Goal: Information Seeking & Learning: Learn about a topic

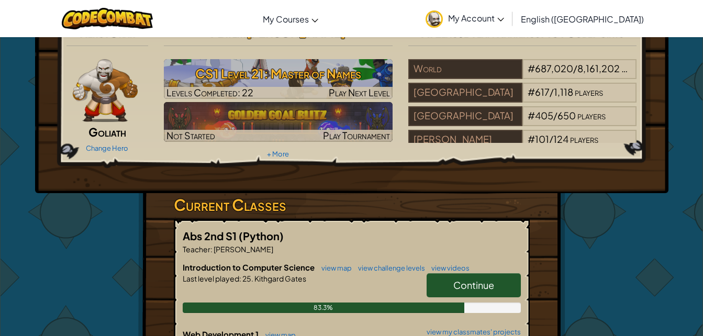
scroll to position [27, 0]
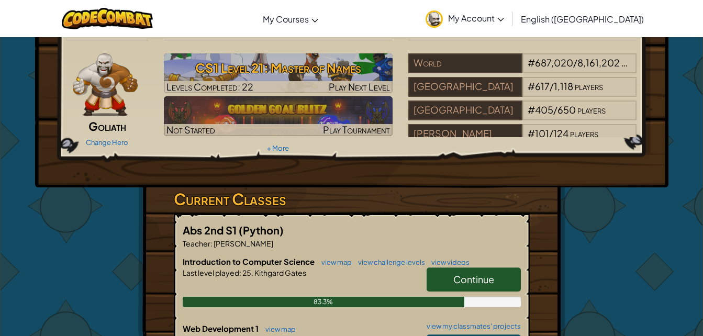
click at [499, 283] on link "Continue" at bounding box center [473, 279] width 94 height 24
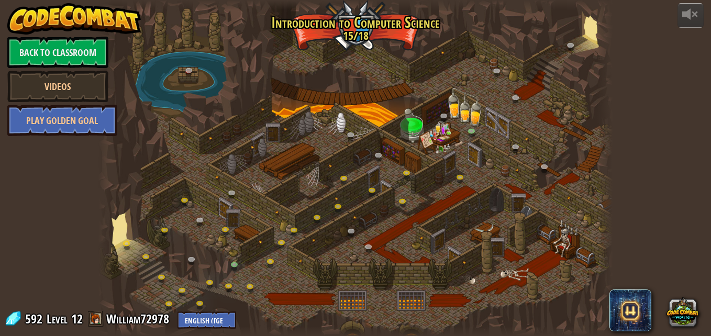
click at [696, 224] on div "powered by Back to Classroom Videos Play Golden Goal 25. Kithgard Gates (Locked…" at bounding box center [355, 168] width 711 height 336
click at [702, 118] on div "powered by Back to Classroom Videos Play Golden Goal 25. Kithgard Gates (Locked…" at bounding box center [355, 168] width 711 height 336
click at [95, 63] on link "Back to Classroom" at bounding box center [57, 52] width 101 height 31
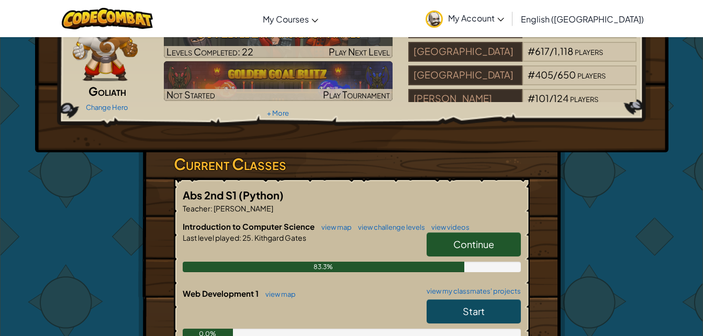
scroll to position [75, 0]
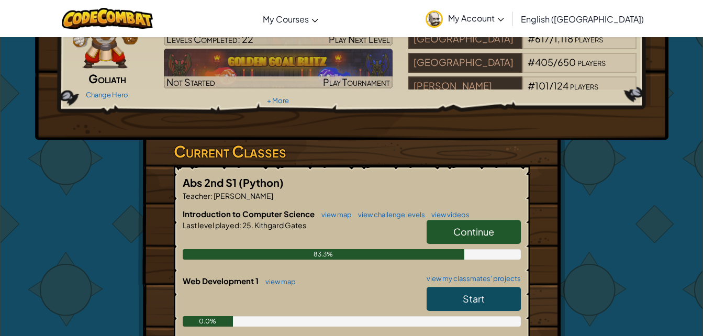
click at [474, 228] on span "Continue" at bounding box center [473, 232] width 41 height 12
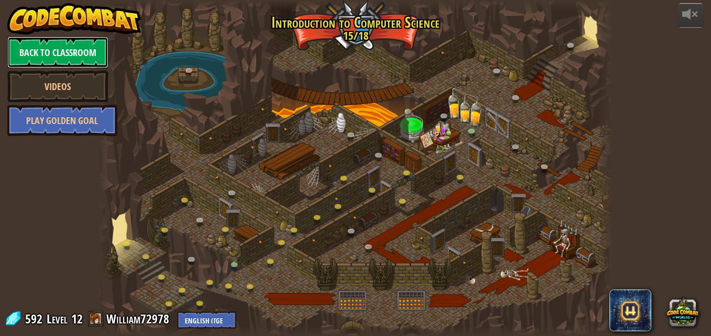
click at [48, 57] on link "Back to Classroom" at bounding box center [57, 52] width 101 height 31
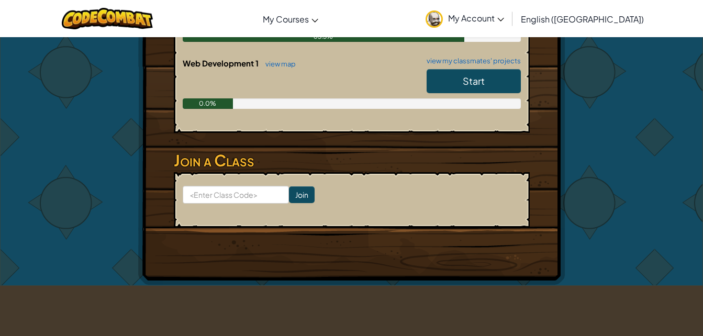
scroll to position [308, 0]
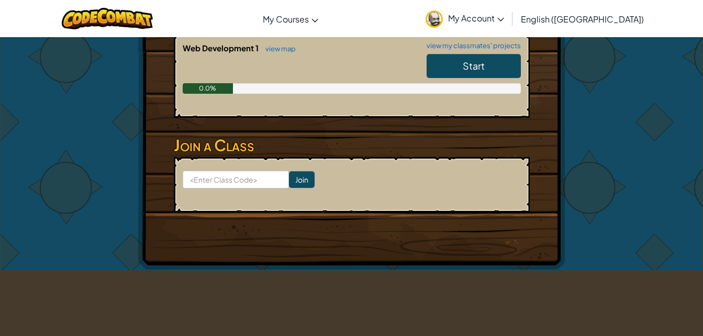
click at [475, 71] on span "Start" at bounding box center [474, 66] width 22 height 12
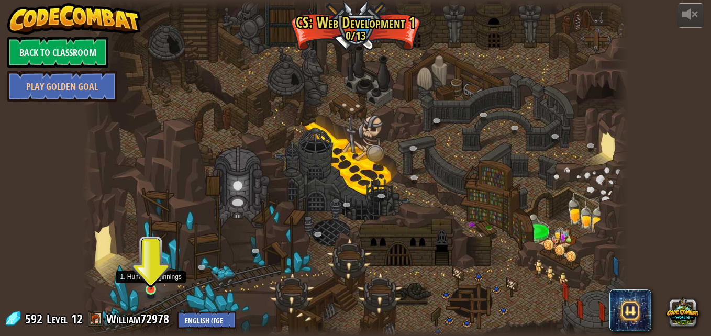
click at [150, 285] on img at bounding box center [150, 275] width 13 height 30
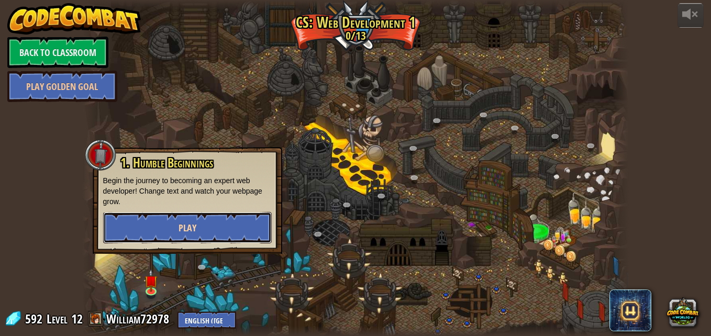
click at [202, 223] on button "Play" at bounding box center [187, 227] width 168 height 31
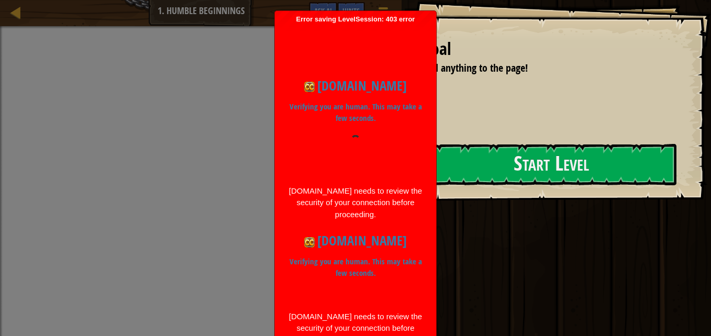
click at [403, 208] on div "[DOMAIN_NAME] needs to review the security of your connection before proceeding." at bounding box center [355, 203] width 135 height 36
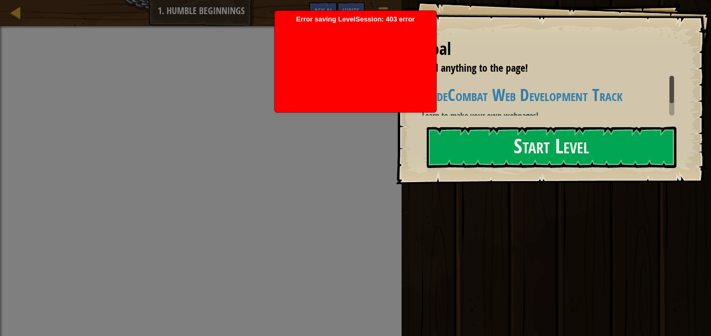
click at [370, 65] on div at bounding box center [355, 66] width 151 height 84
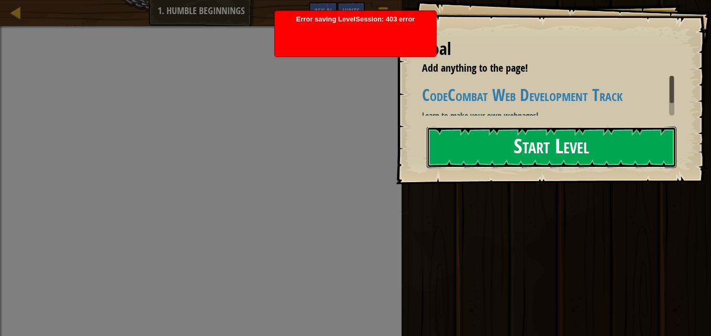
click at [526, 151] on button "Start Level" at bounding box center [551, 147] width 250 height 41
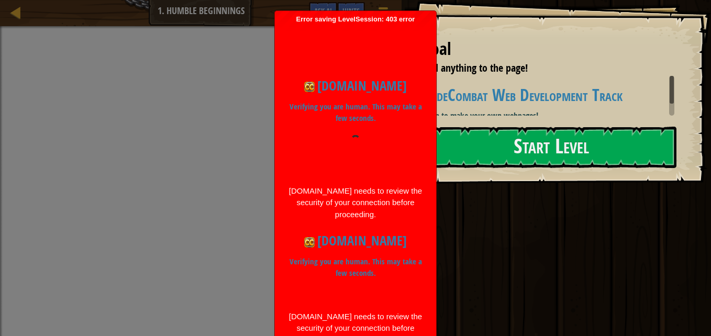
click at [419, 186] on div "[DOMAIN_NAME] needs to review the security of your connection before proceeding." at bounding box center [355, 203] width 135 height 36
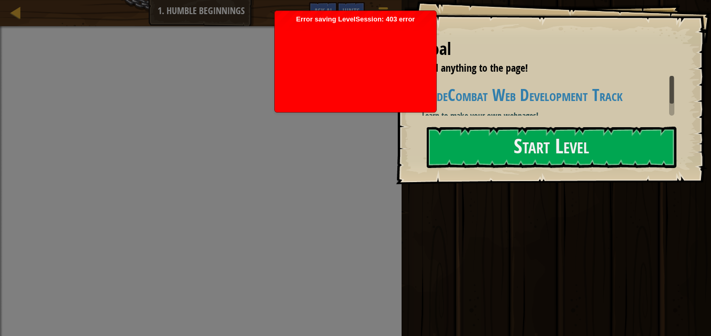
click at [499, 242] on div "Ran Submit Done" at bounding box center [554, 165] width 312 height 331
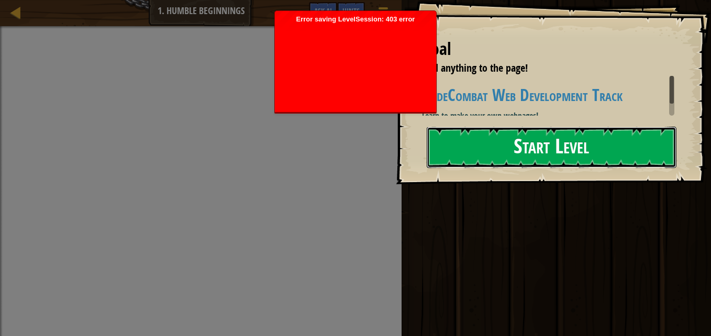
click at [550, 149] on button "Start Level" at bounding box center [551, 147] width 250 height 41
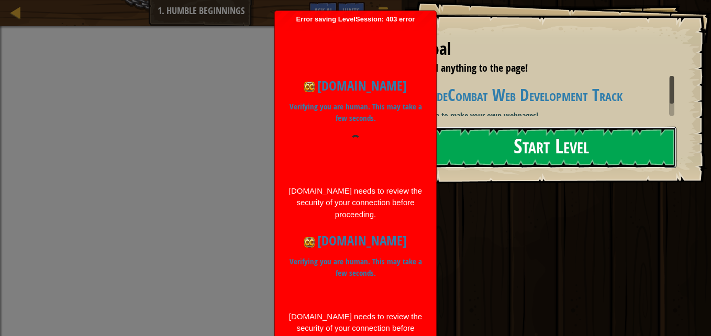
click at [536, 143] on button "Start Level" at bounding box center [551, 147] width 250 height 41
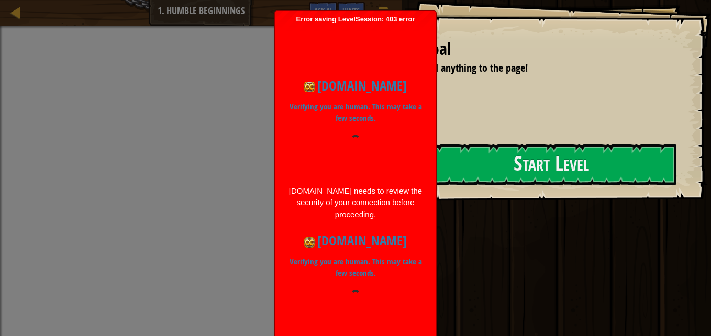
click at [602, 210] on div "Ran Submit Done" at bounding box center [554, 165] width 312 height 331
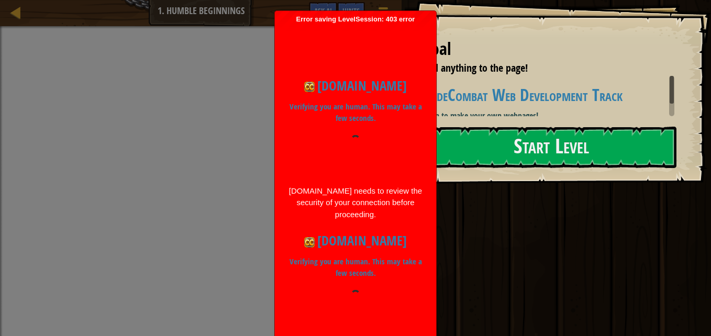
click at [355, 139] on div at bounding box center [355, 139] width 10 height 10
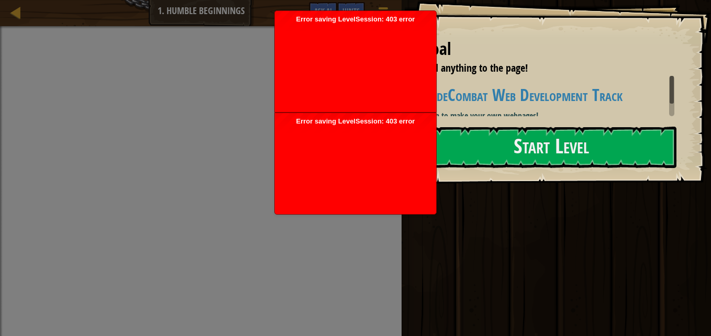
click at [364, 165] on div at bounding box center [355, 168] width 151 height 84
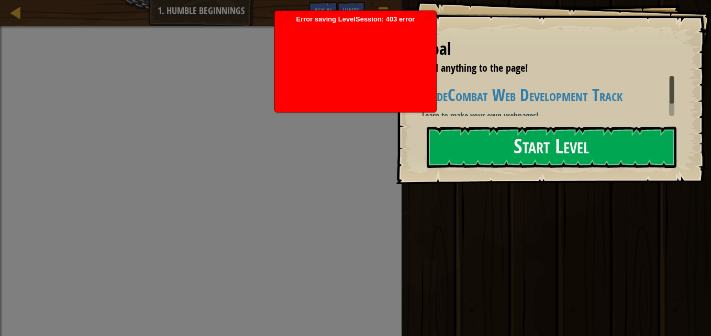
click at [361, 75] on div at bounding box center [355, 66] width 151 height 84
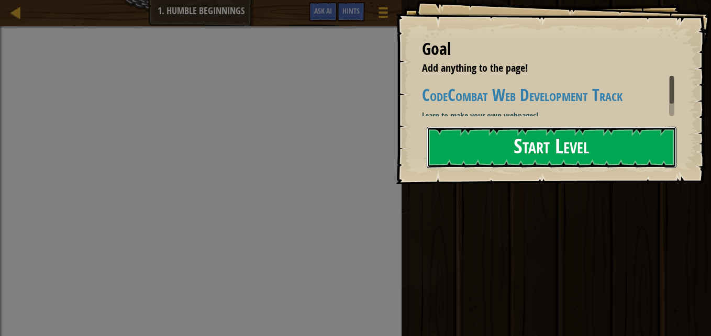
click at [512, 156] on button "Start Level" at bounding box center [551, 147] width 250 height 41
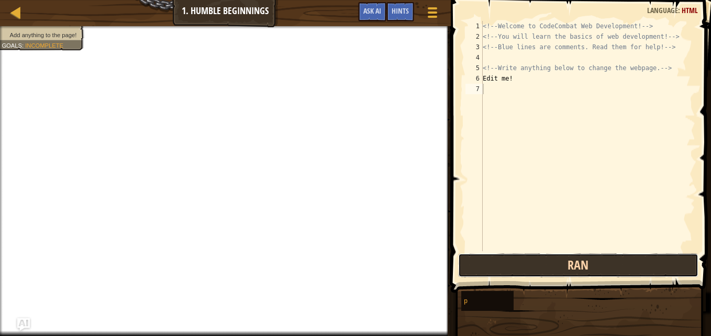
click at [535, 269] on button "Ran" at bounding box center [578, 265] width 240 height 24
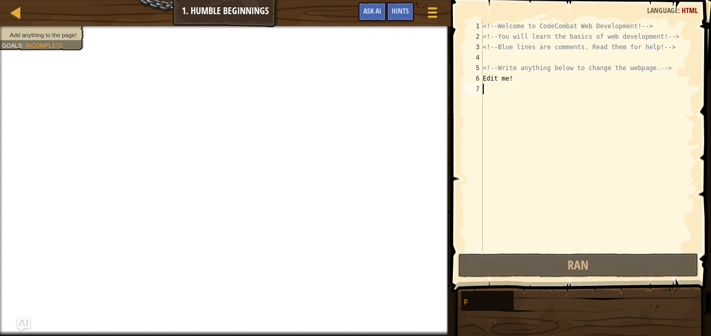
scroll to position [5, 0]
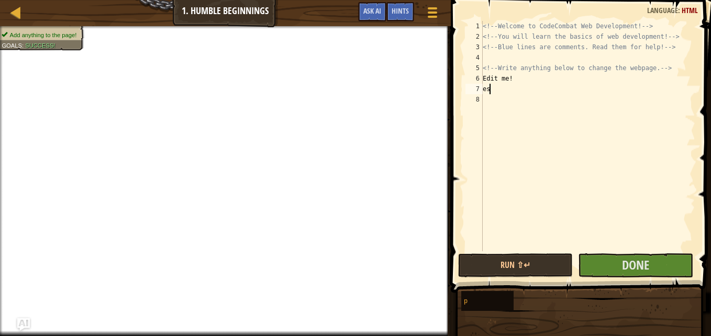
type textarea "e"
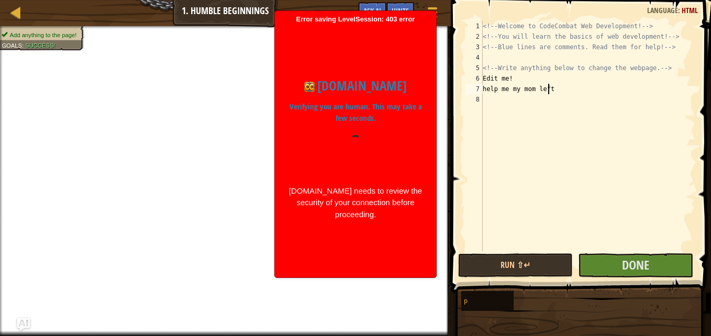
scroll to position [5, 5]
type textarea "help me my mom left"
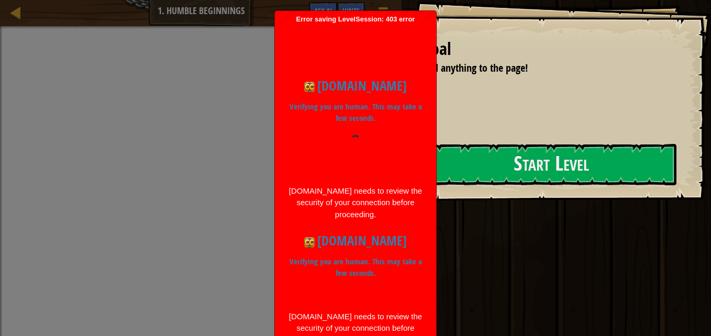
click at [333, 264] on p "Verifying you are human. This may take a few seconds." at bounding box center [355, 268] width 135 height 24
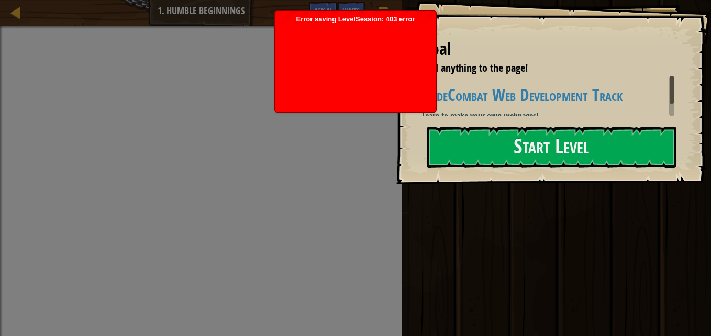
click at [336, 52] on div at bounding box center [355, 66] width 151 height 84
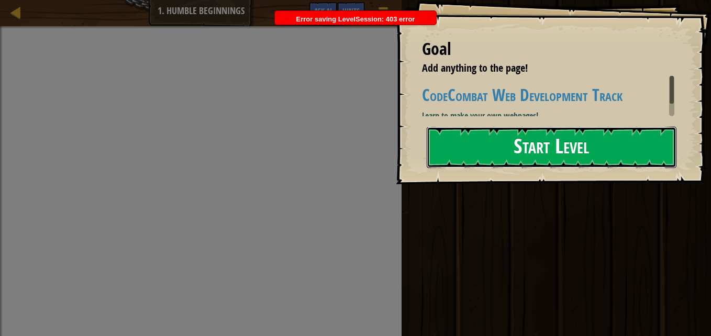
click at [538, 144] on button "Start Level" at bounding box center [551, 147] width 250 height 41
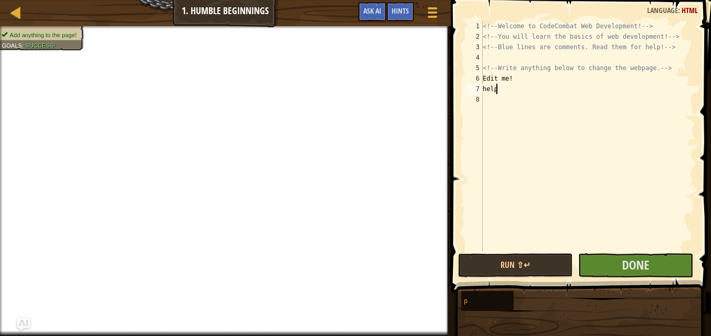
scroll to position [5, 1]
type textarea "help"
click at [628, 268] on span "Done" at bounding box center [635, 264] width 27 height 17
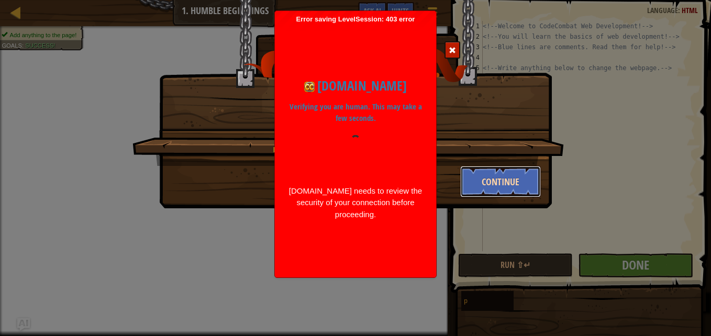
click at [484, 185] on button "Continue" at bounding box center [500, 181] width 81 height 31
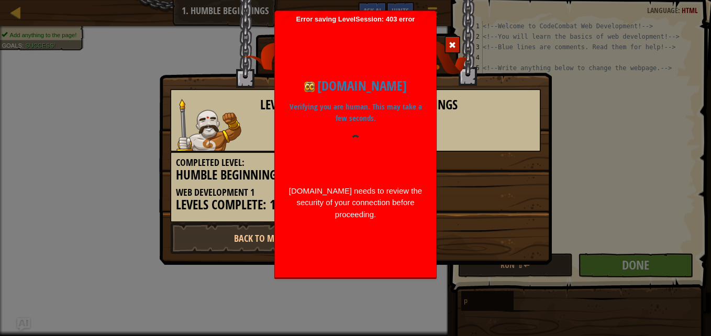
click at [366, 178] on div "codecombat.com Verifying you are human. This may take a few seconds. codecombat…" at bounding box center [355, 147] width 151 height 165
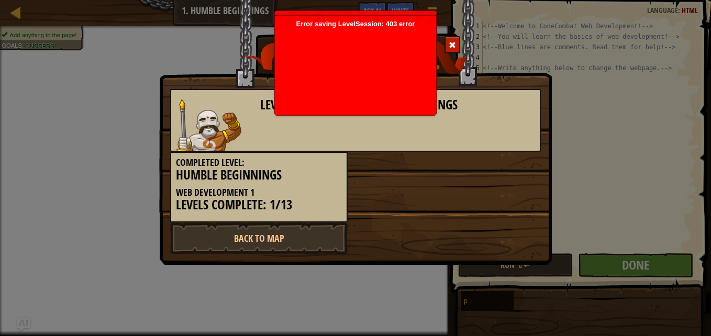
click at [340, 83] on div at bounding box center [355, 70] width 151 height 84
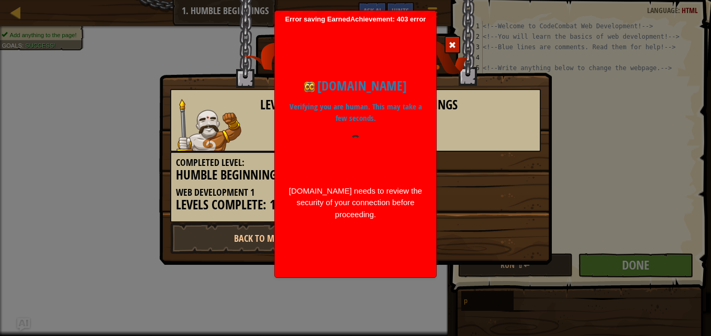
click at [378, 99] on div "codecombat.com Verifying you are human. This may take a few seconds. codecombat…" at bounding box center [355, 147] width 151 height 165
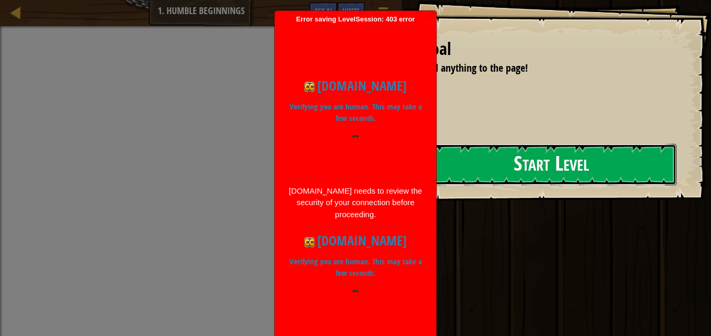
click at [511, 175] on button "Start Level" at bounding box center [551, 164] width 250 height 41
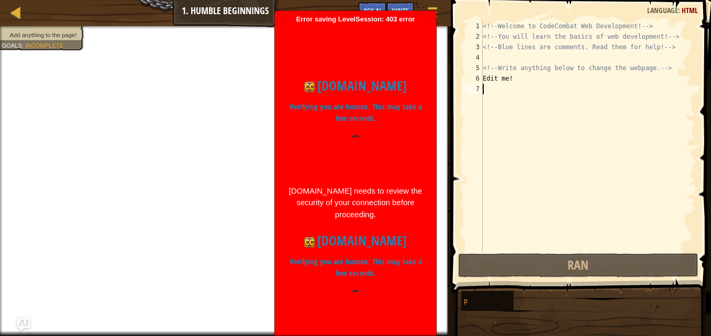
click at [487, 109] on div "<!-- Welcome to CodeCombat Web Development! --> <!-- You will learn the basics …" at bounding box center [612, 146] width 264 height 251
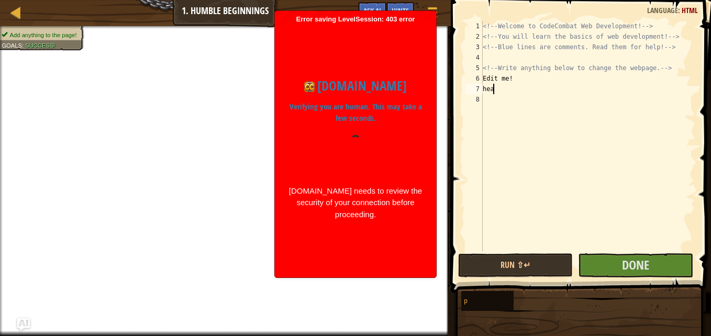
scroll to position [5, 1]
type textarea "headshot"
click at [643, 269] on span "Done" at bounding box center [635, 264] width 27 height 17
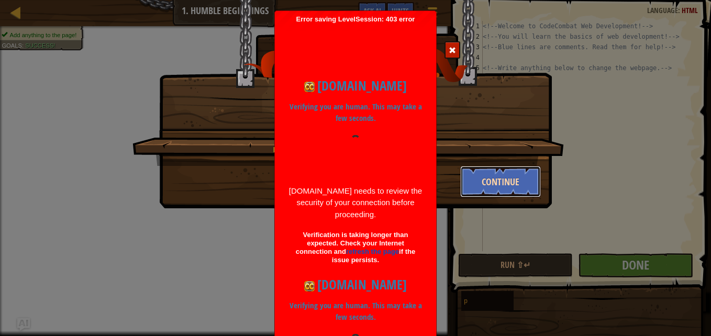
click at [516, 180] on button "Continue" at bounding box center [500, 181] width 81 height 31
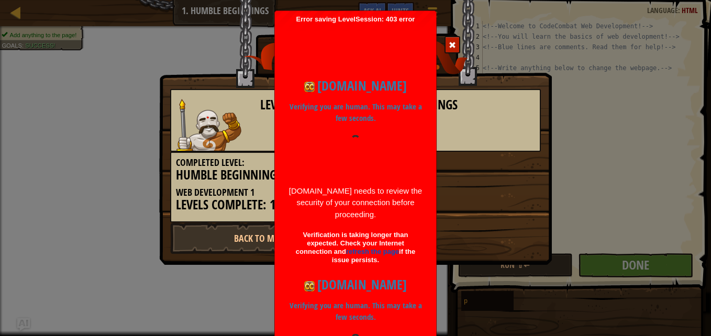
click at [396, 189] on div "[DOMAIN_NAME] needs to review the security of your connection before proceeding." at bounding box center [355, 203] width 135 height 36
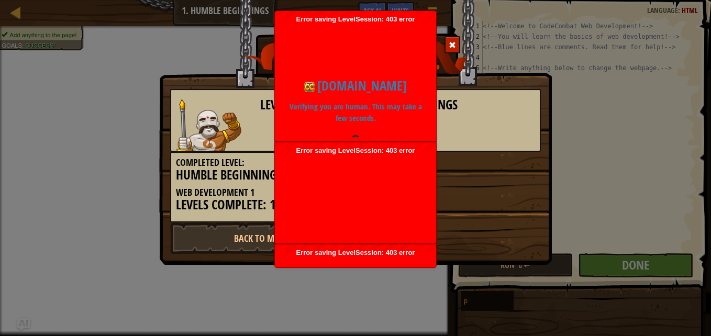
click at [372, 155] on div at bounding box center [355, 197] width 151 height 84
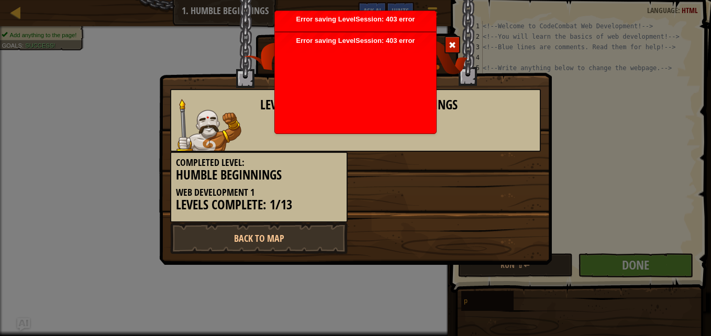
click at [373, 145] on div "Level Complete : Humble Beginnings" at bounding box center [355, 120] width 370 height 63
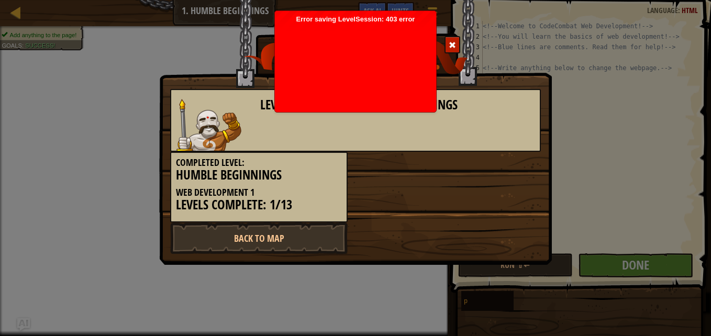
click at [374, 99] on div at bounding box center [355, 66] width 151 height 84
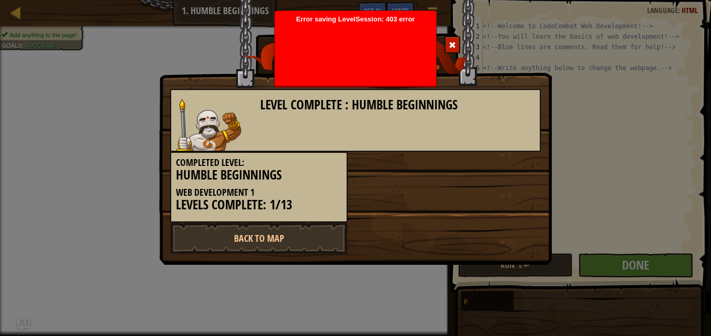
click at [358, 99] on div at bounding box center [355, 141] width 151 height 84
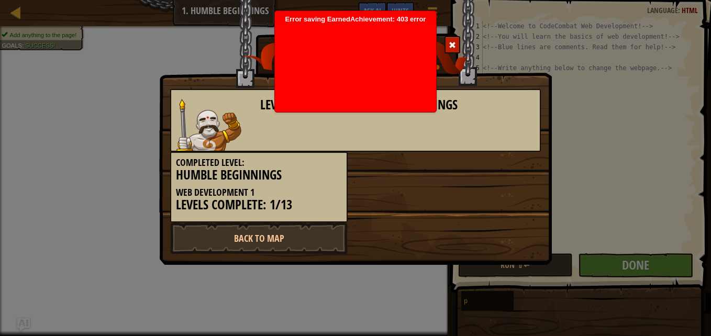
click at [341, 77] on div at bounding box center [355, 66] width 151 height 84
